Goal: Obtain resource: Download file/media

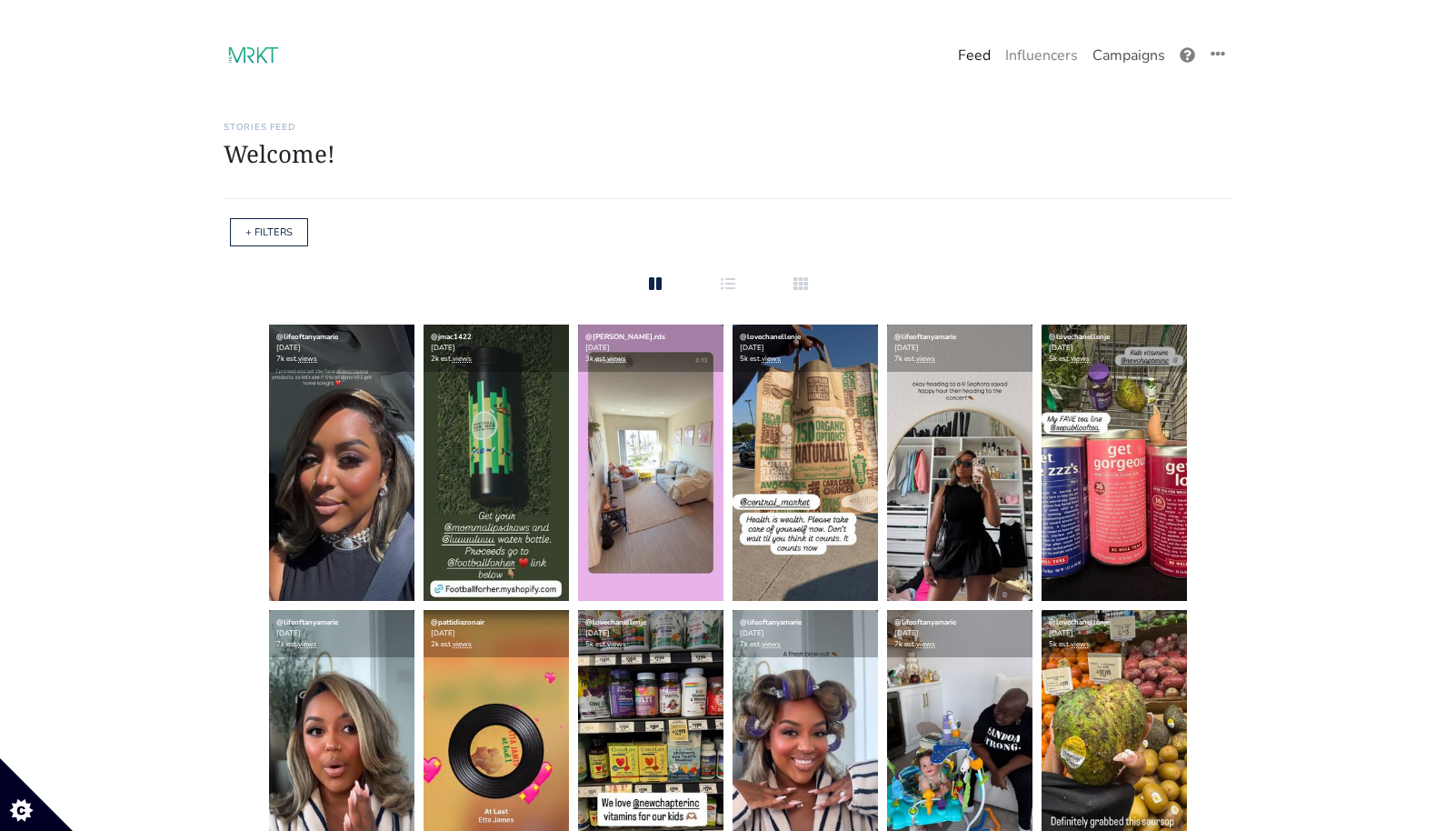
click at [1110, 54] on link "Campaigns" at bounding box center [1128, 55] width 87 height 36
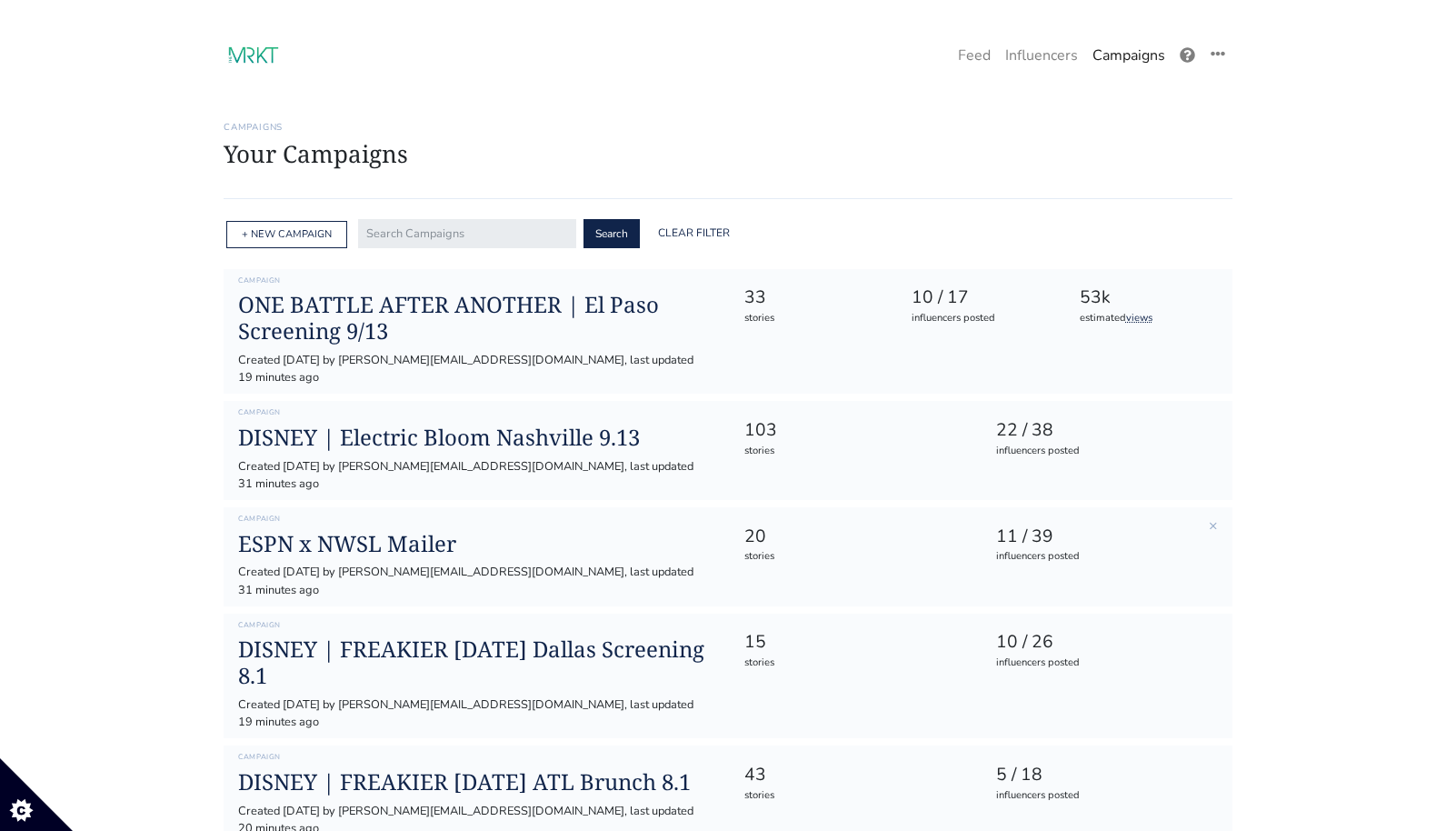
click at [394, 524] on div "Campaign ESPN x NWSL Mailer Created [DATE] by [PERSON_NAME][EMAIL_ADDRESS][DOMA…" at bounding box center [476, 556] width 503 height 85
click at [394, 531] on h1 "ESPN x NWSL Mailer" at bounding box center [476, 543] width 476 height 26
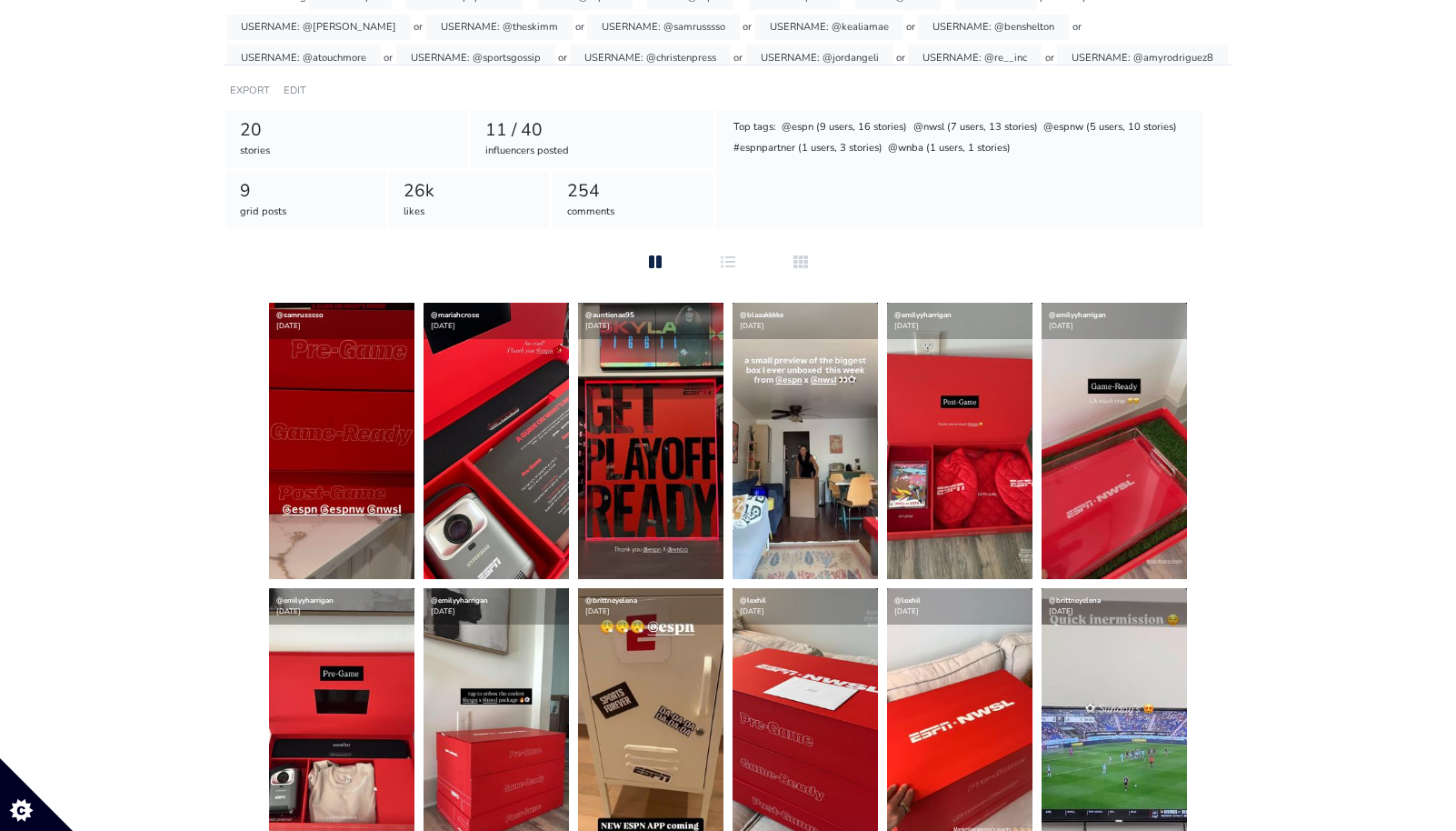
scroll to position [246, 0]
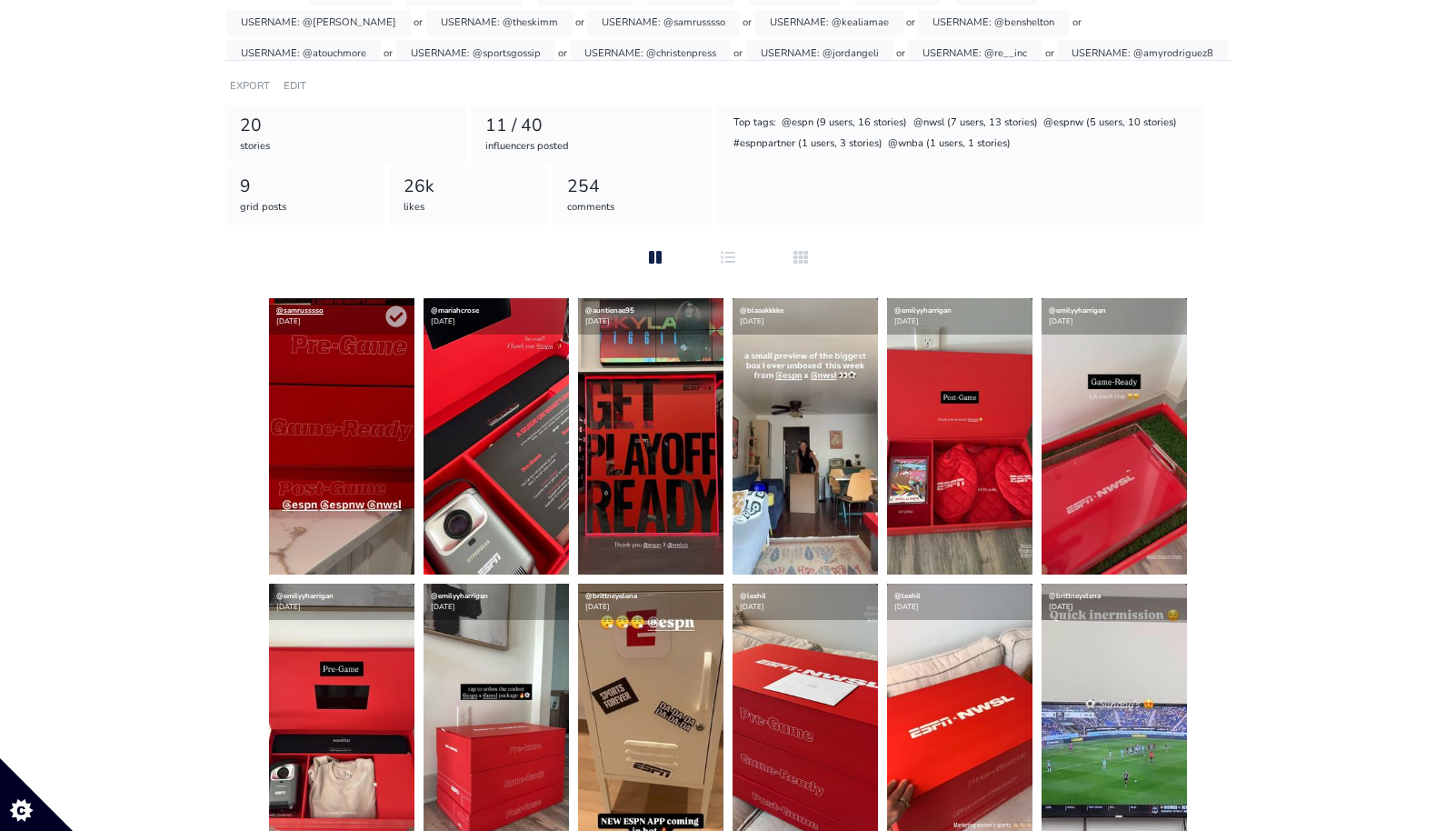
click at [297, 310] on link "@samrusssso" at bounding box center [299, 310] width 47 height 10
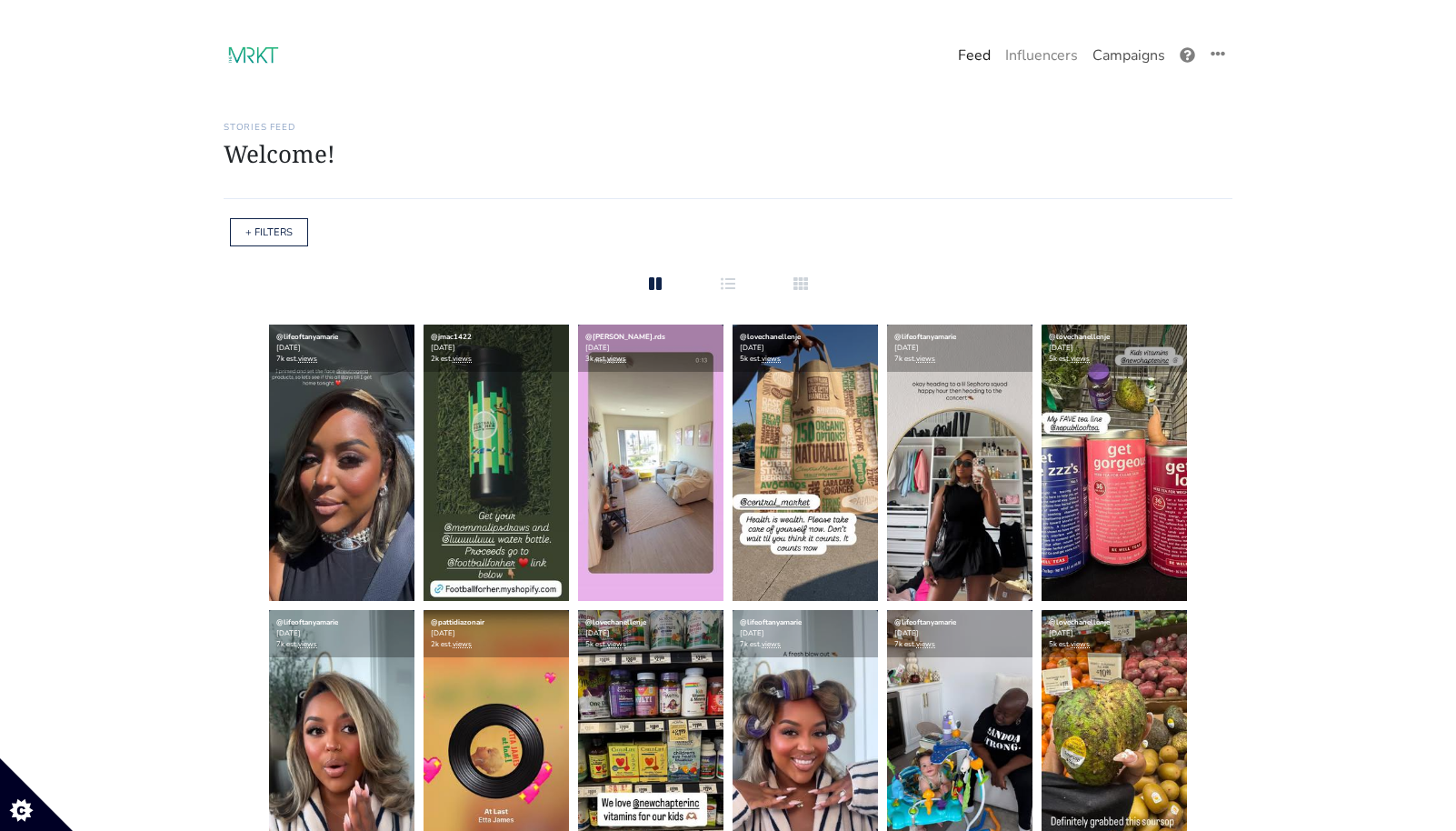
click at [1122, 53] on link "Campaigns" at bounding box center [1128, 55] width 87 height 36
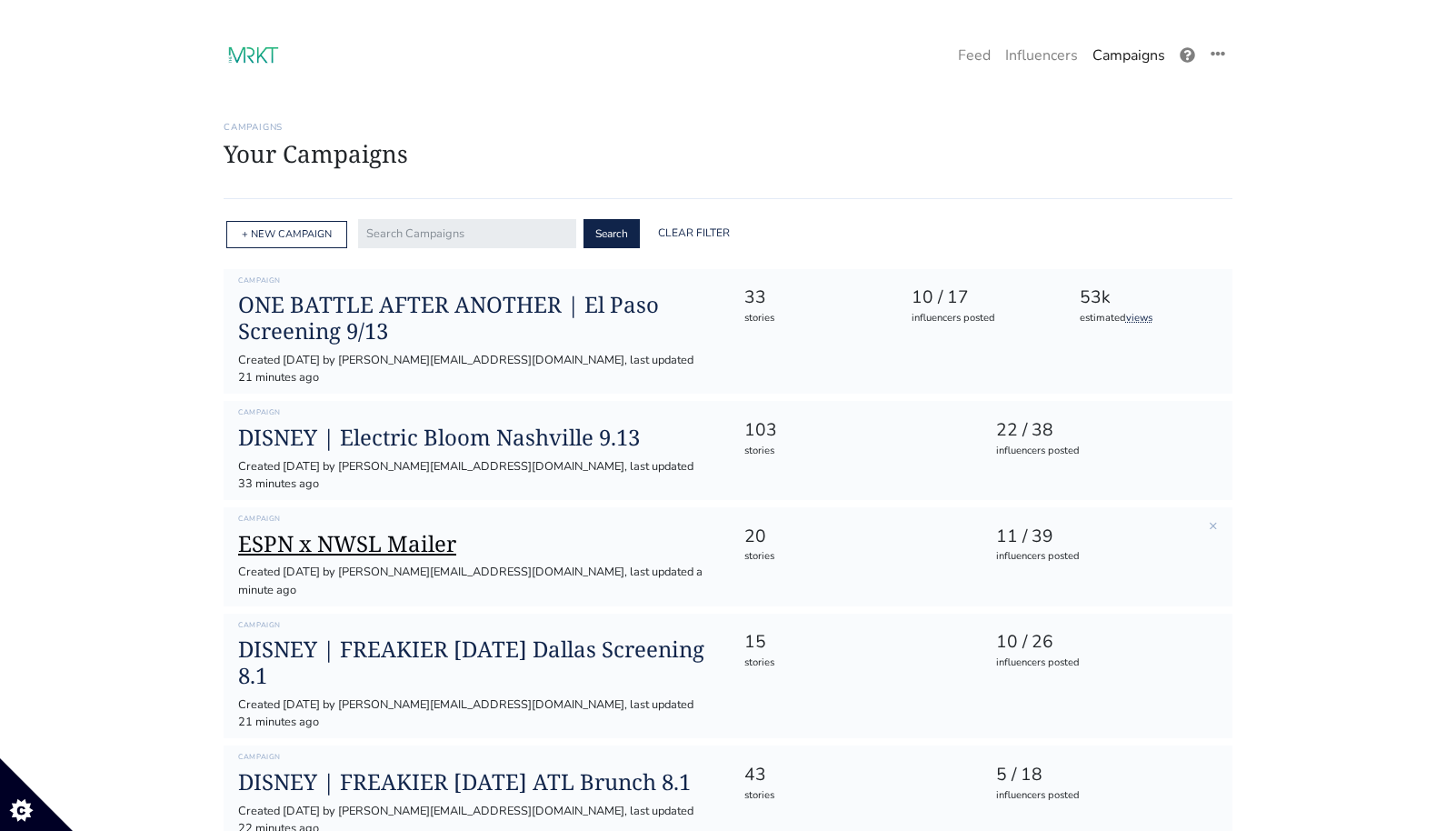
click at [318, 531] on h1 "ESPN x NWSL Mailer" at bounding box center [476, 543] width 476 height 26
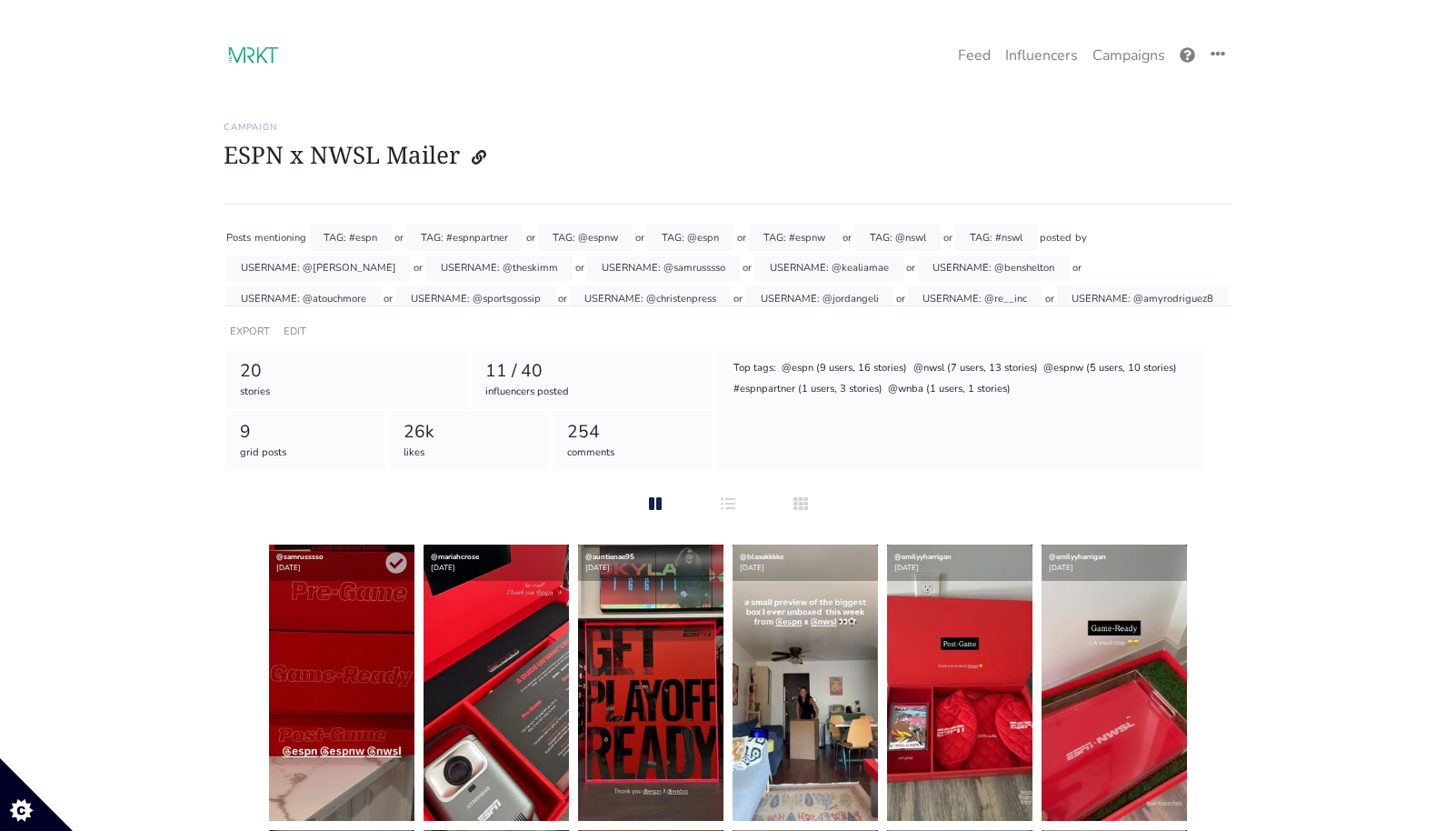
click at [313, 666] on img at bounding box center [341, 682] width 145 height 276
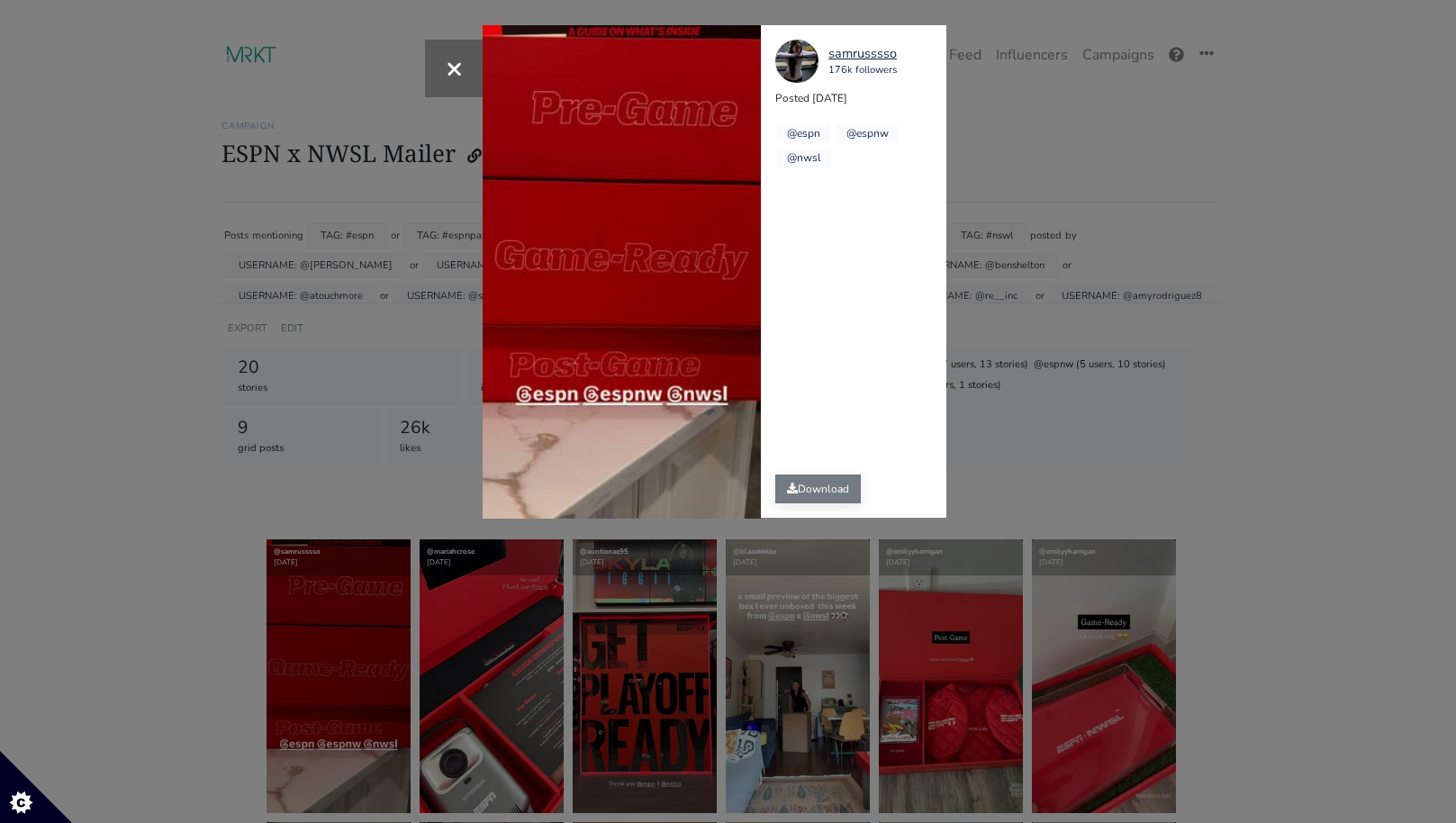
click at [803, 489] on link "Download" at bounding box center [817, 489] width 86 height 29
click at [157, 549] on div "× Your browser does not support HTML5 video. samrusssso 176k followers Posted […" at bounding box center [728, 412] width 1456 height 823
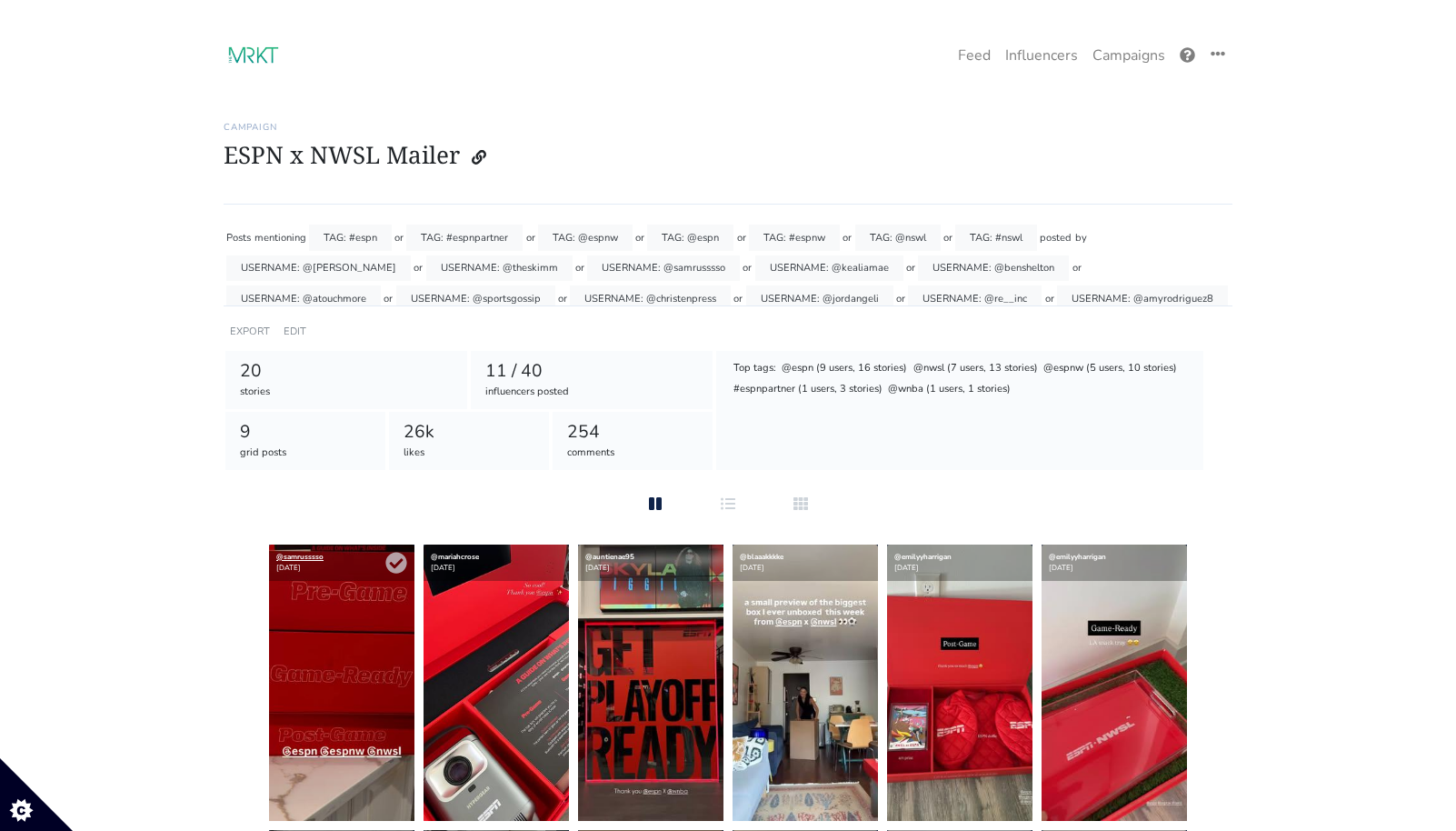
click at [305, 556] on link "@samrusssso" at bounding box center [299, 557] width 47 height 10
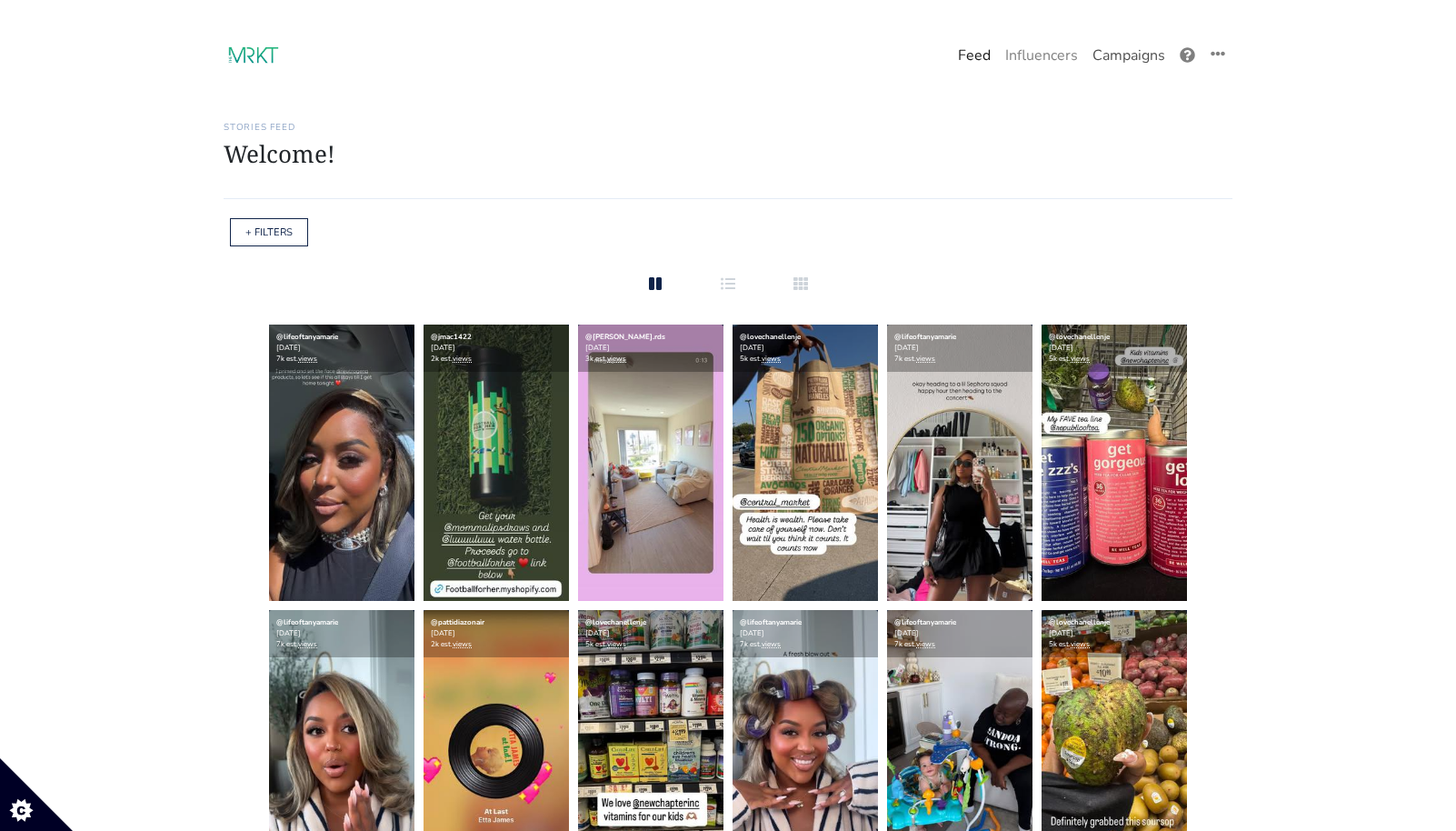
click at [1120, 62] on link "Campaigns" at bounding box center [1128, 55] width 87 height 36
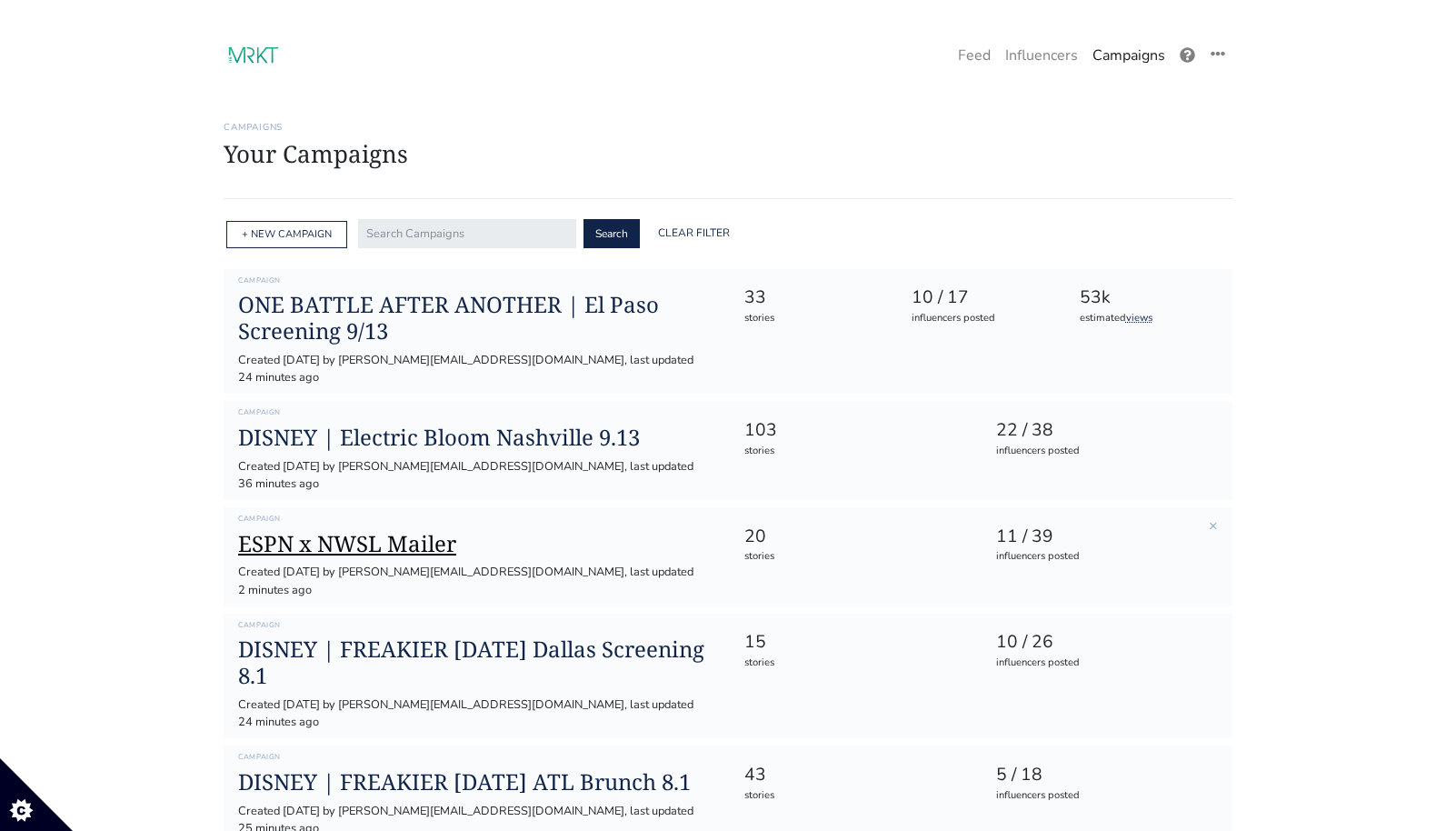
click at [402, 531] on h1 "ESPN x NWSL Mailer" at bounding box center [476, 543] width 476 height 26
